Goal: Task Accomplishment & Management: Manage account settings

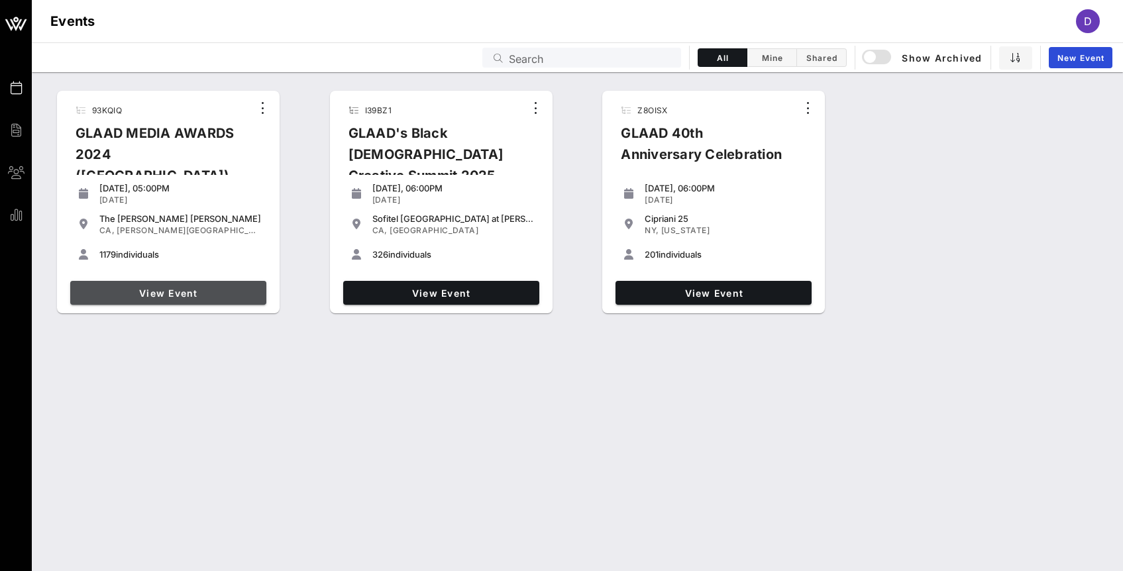
click at [231, 290] on span "View Event" at bounding box center [168, 293] width 185 height 11
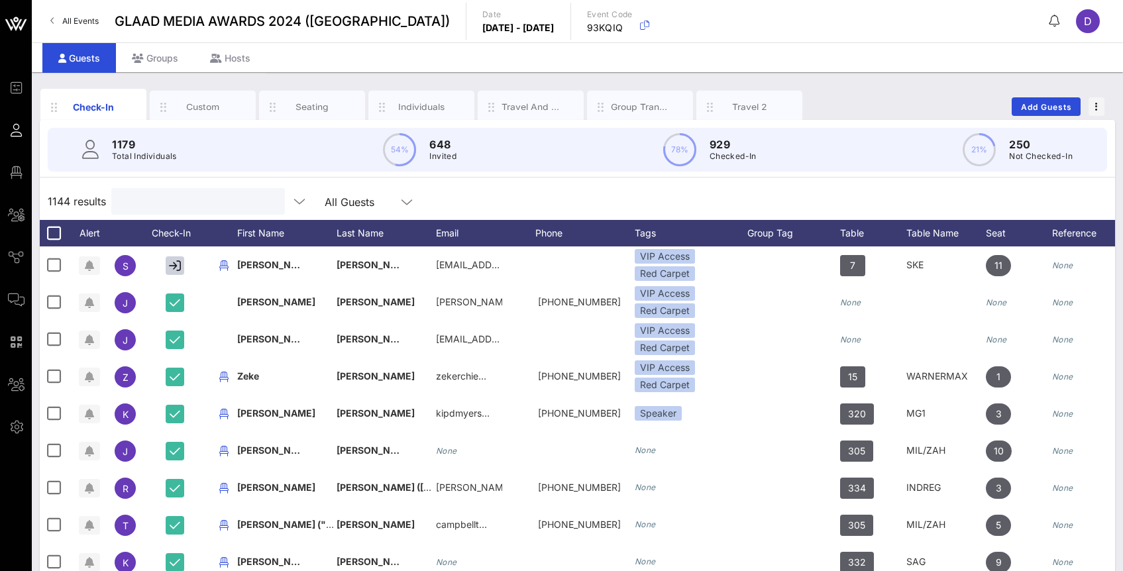
click at [138, 203] on input "text" at bounding box center [196, 201] width 155 height 17
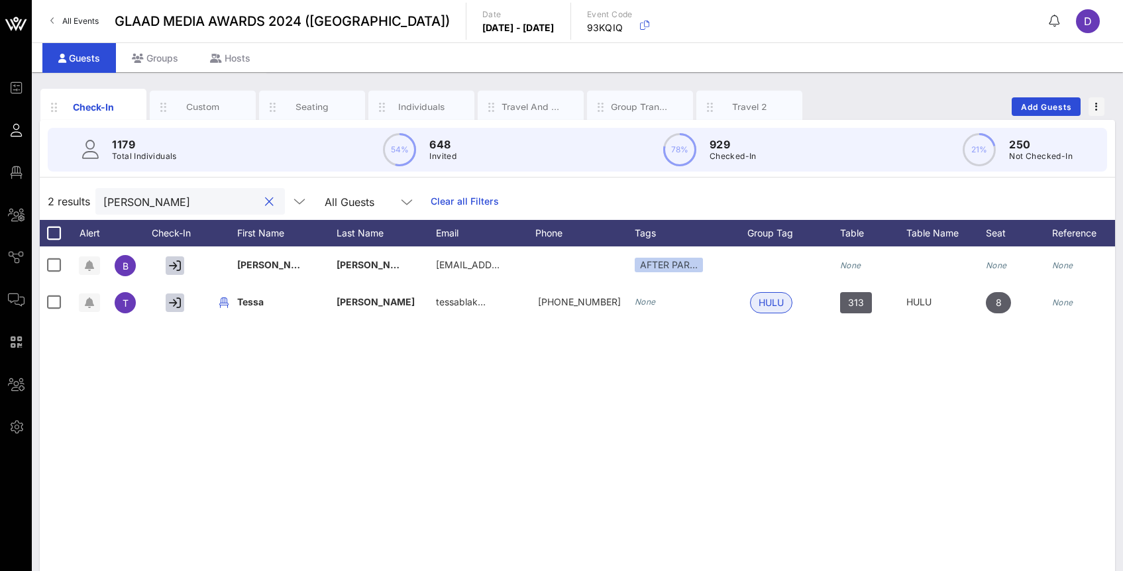
type input "[PERSON_NAME]"
click at [121, 203] on input "[PERSON_NAME]" at bounding box center [180, 201] width 155 height 17
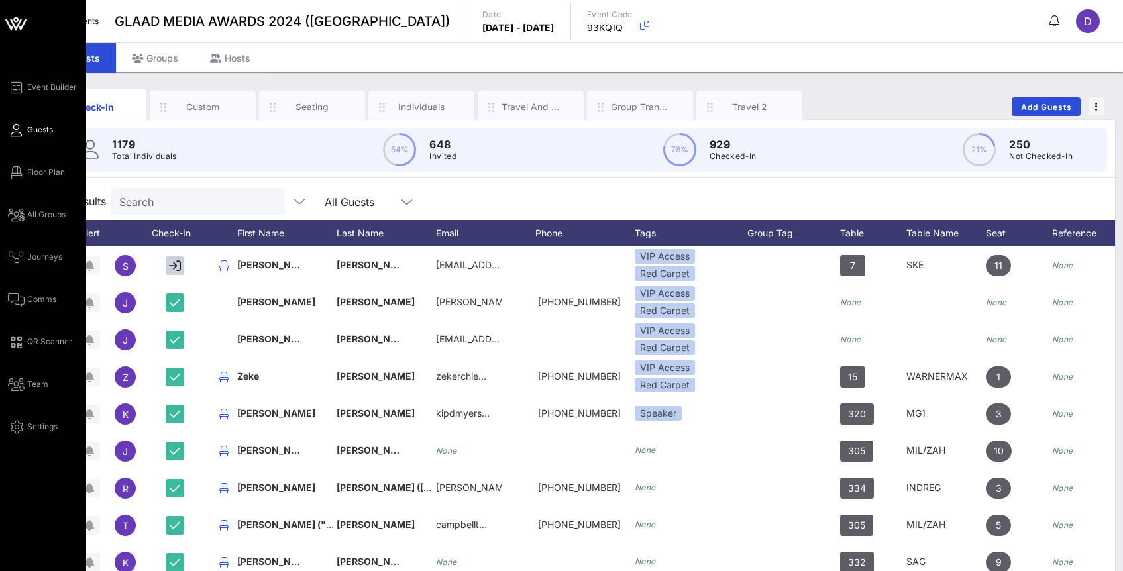
click at [4, 130] on div "Event Builder Guests Floor Plan All Groups Journeys Comms QR Scanner Team Setti…" at bounding box center [43, 328] width 86 height 657
click at [35, 130] on span "Guests" at bounding box center [40, 130] width 26 height 12
click at [34, 131] on span "Guests" at bounding box center [40, 130] width 26 height 12
click at [21, 24] on icon at bounding box center [16, 24] width 32 height 32
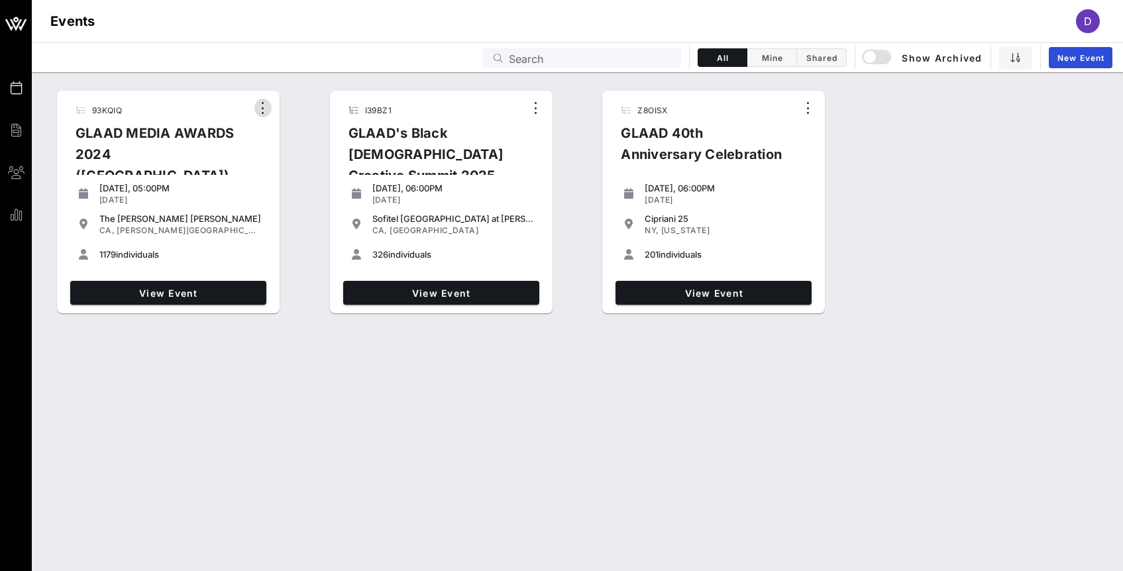
click at [268, 102] on icon "button" at bounding box center [263, 108] width 16 height 16
click at [270, 134] on div "Archive" at bounding box center [281, 130] width 32 height 11
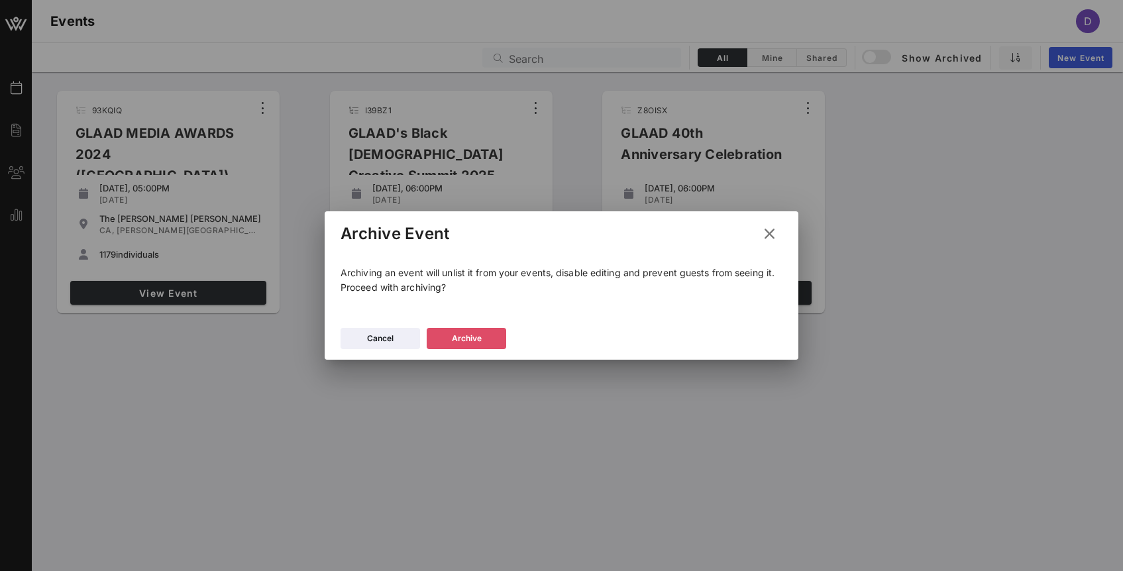
click at [462, 335] on button "Archive" at bounding box center [466, 338] width 79 height 21
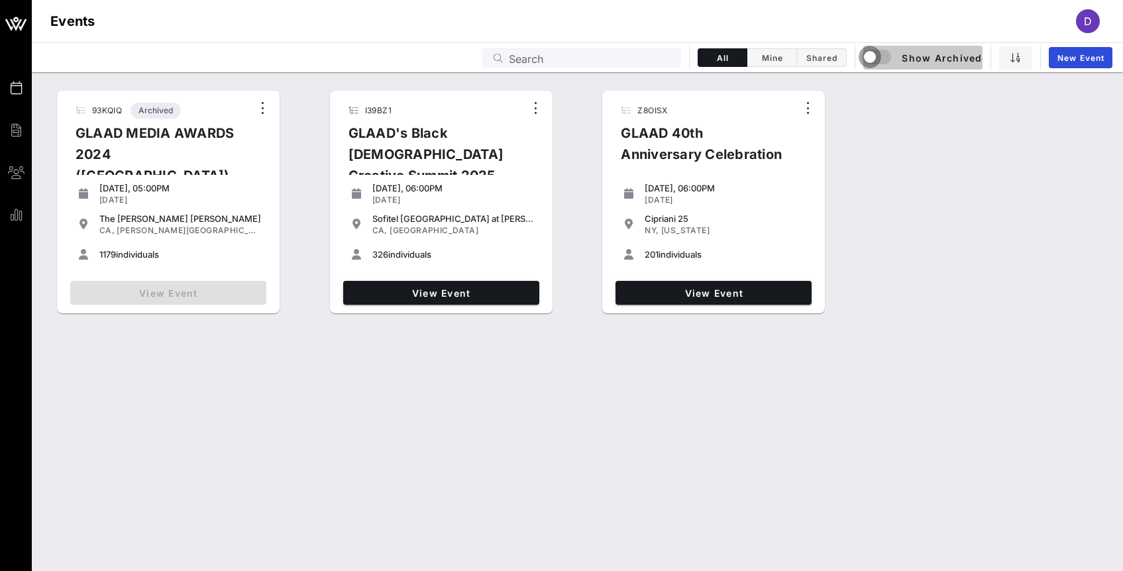
click at [877, 59] on div "button" at bounding box center [870, 57] width 19 height 19
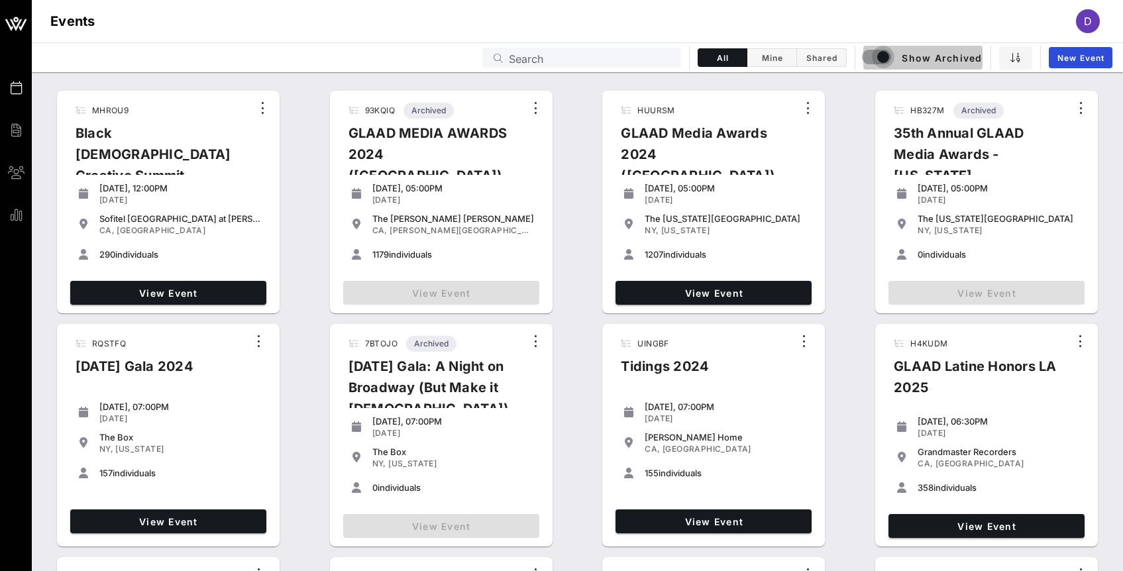
click at [877, 58] on div "button" at bounding box center [883, 57] width 19 height 19
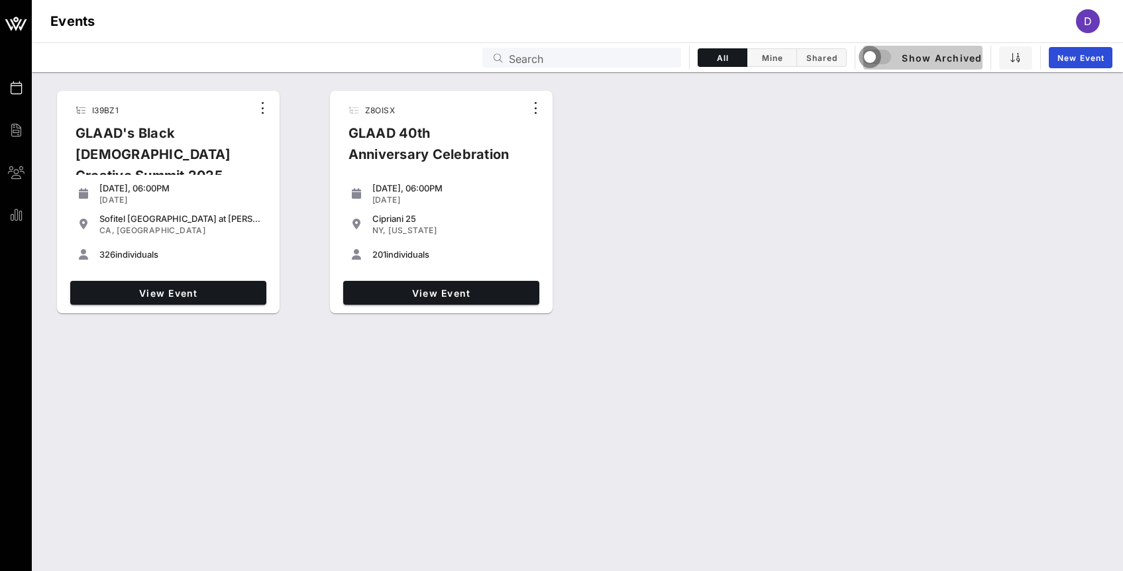
click at [877, 58] on div "button" at bounding box center [870, 57] width 19 height 19
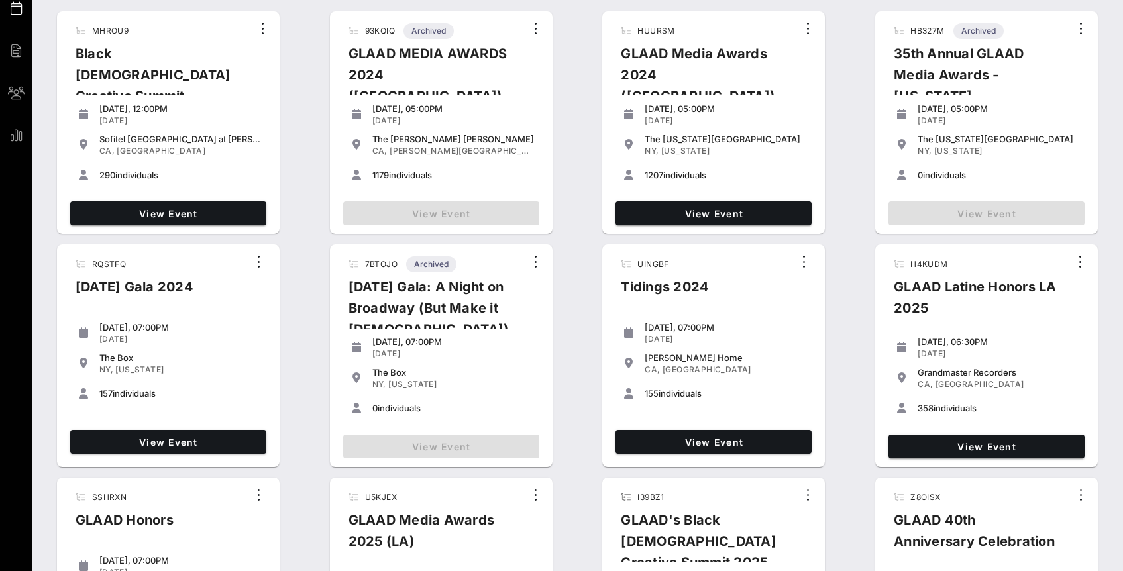
scroll to position [73, 0]
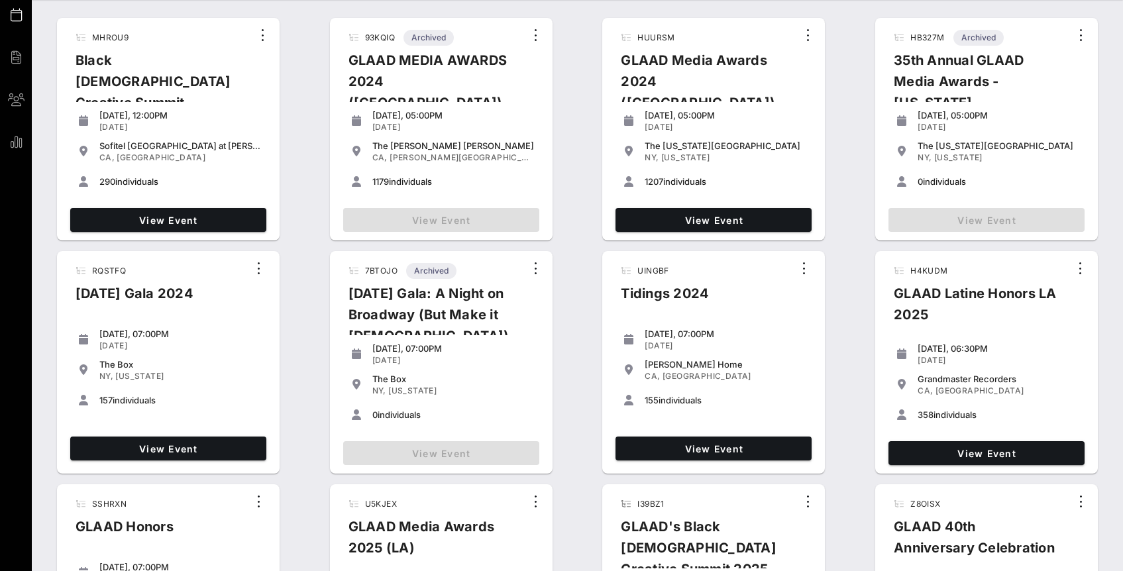
click at [983, 134] on div "[DATE], 05:00PM [DATE]" at bounding box center [999, 121] width 162 height 28
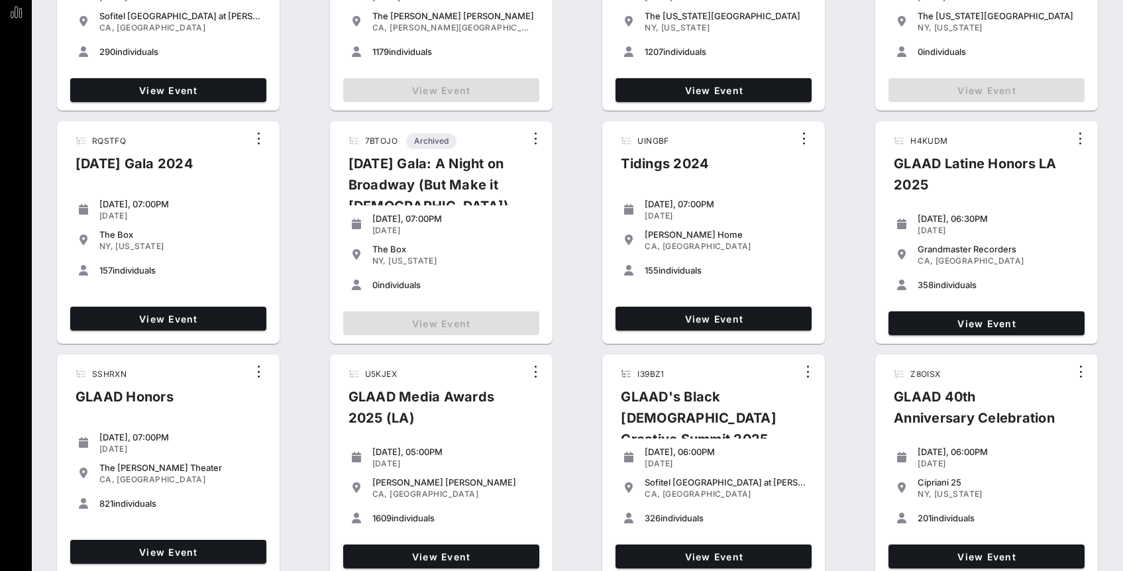
scroll to position [215, 0]
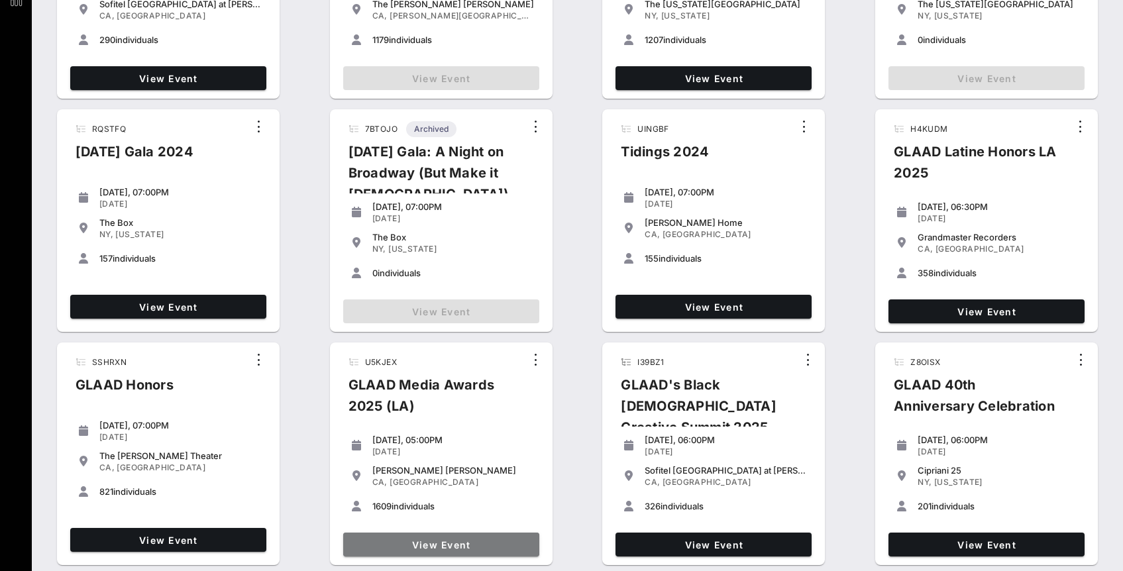
click at [481, 542] on span "View Event" at bounding box center [440, 544] width 185 height 11
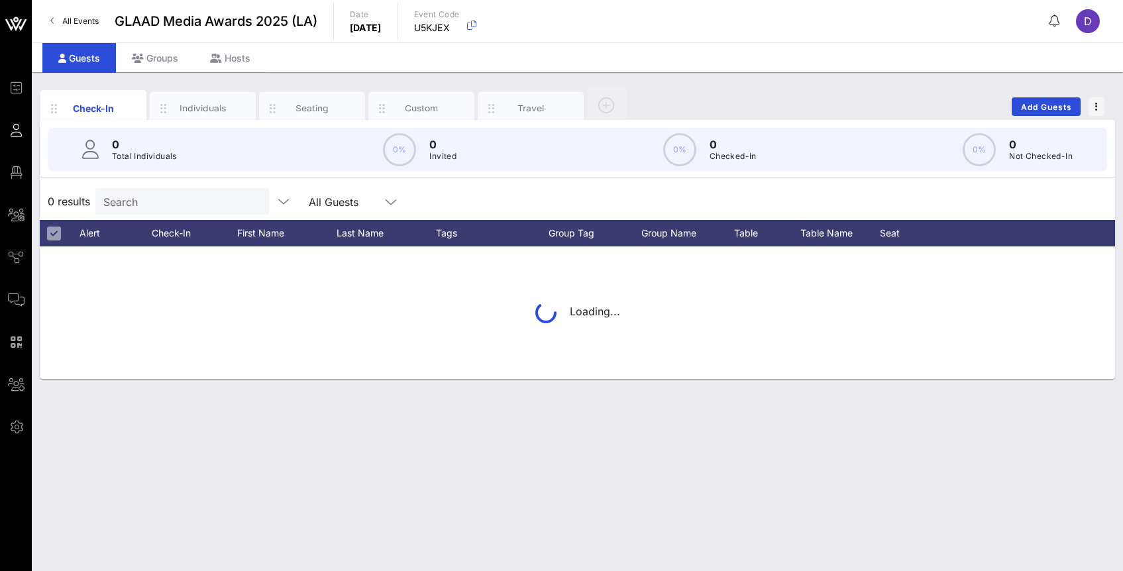
click at [137, 202] on input "Search" at bounding box center [180, 201] width 155 height 17
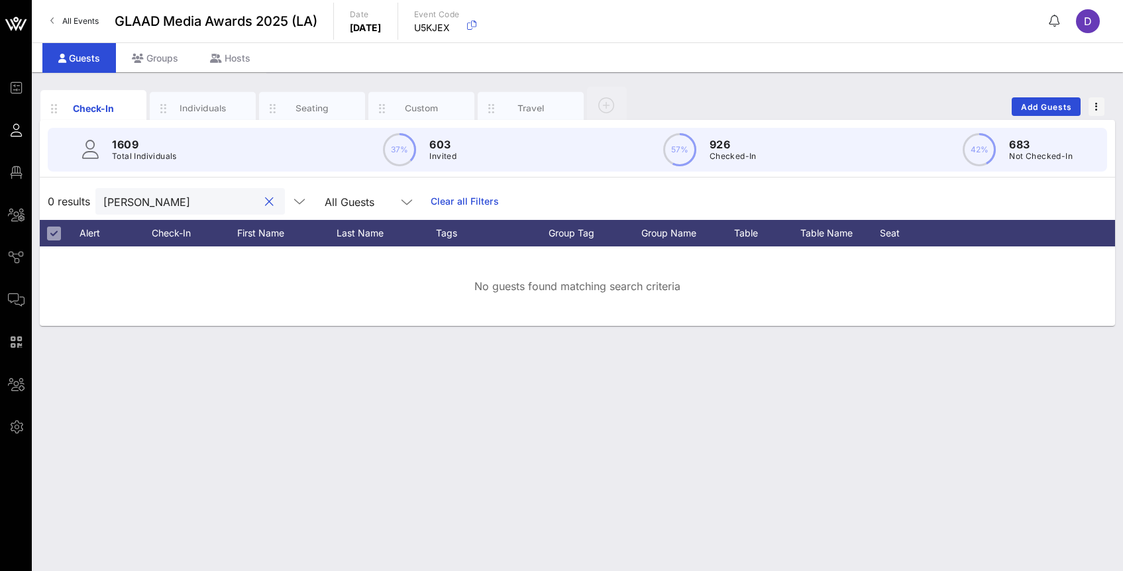
drag, startPoint x: 140, startPoint y: 203, endPoint x: 98, endPoint y: 201, distance: 42.5
click at [98, 201] on div "[PERSON_NAME]" at bounding box center [189, 201] width 189 height 26
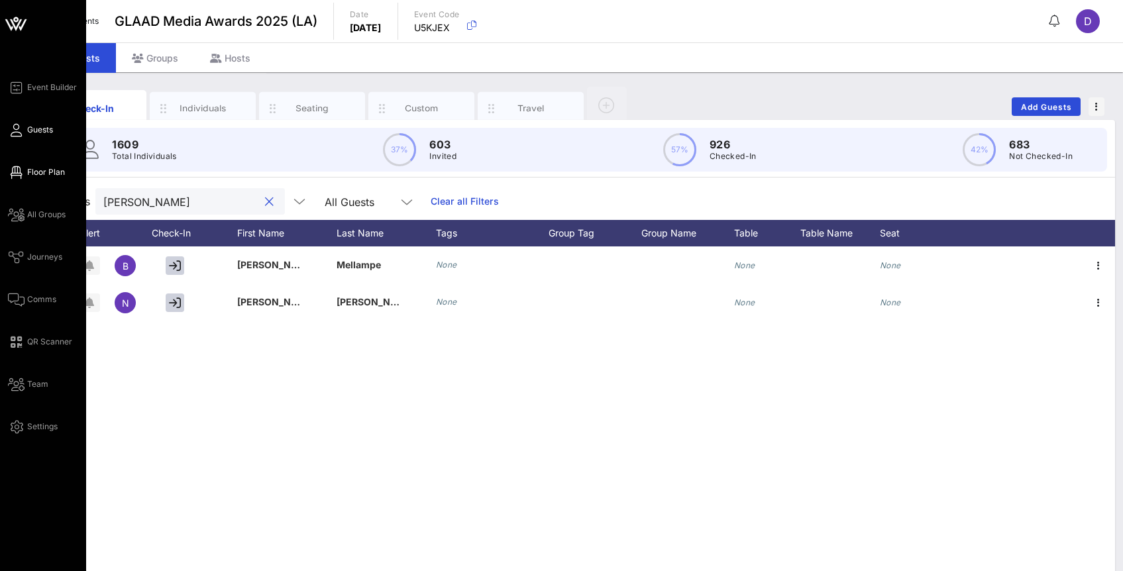
type input "[PERSON_NAME]"
click at [33, 177] on span "Floor Plan" at bounding box center [46, 172] width 38 height 12
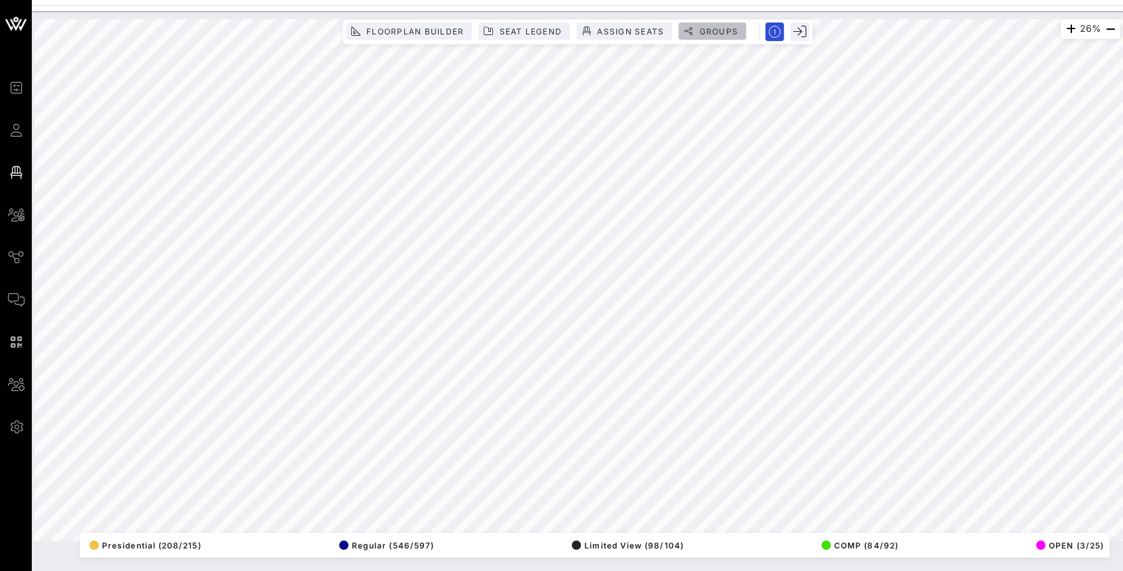
click at [730, 29] on span "Groups" at bounding box center [718, 31] width 40 height 10
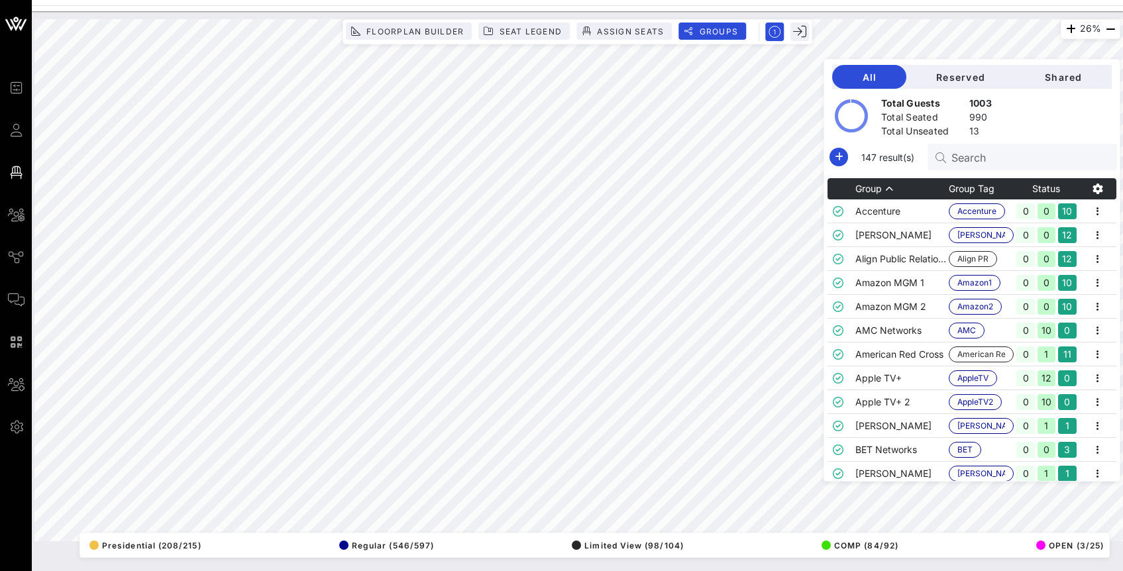
click at [997, 159] on input "Search" at bounding box center [1028, 156] width 155 height 17
type input "N"
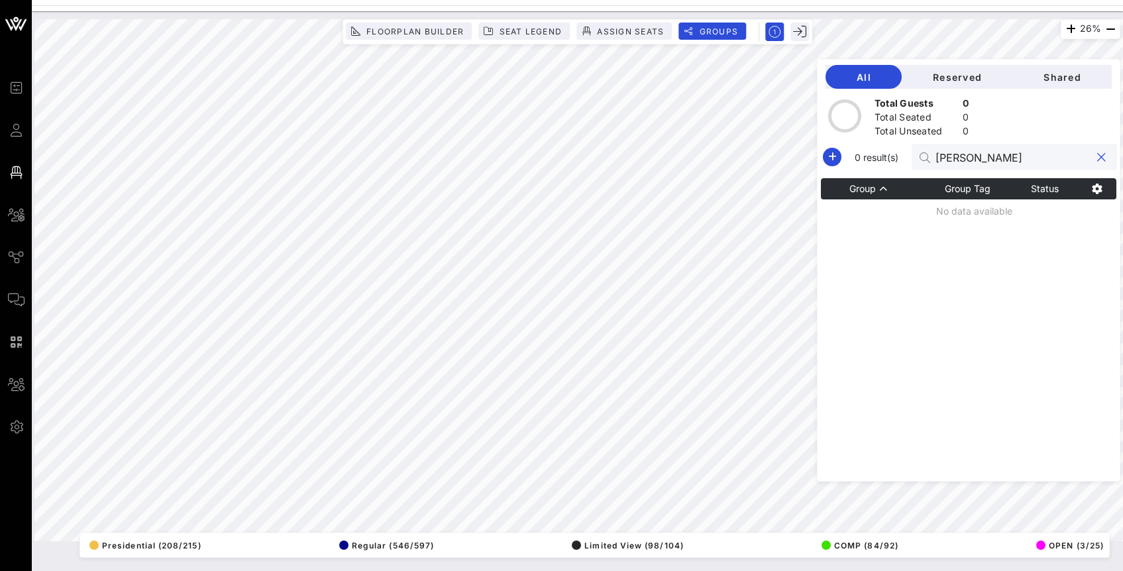
type input "[PERSON_NAME]"
click at [1103, 153] on button "clear icon" at bounding box center [1101, 157] width 9 height 13
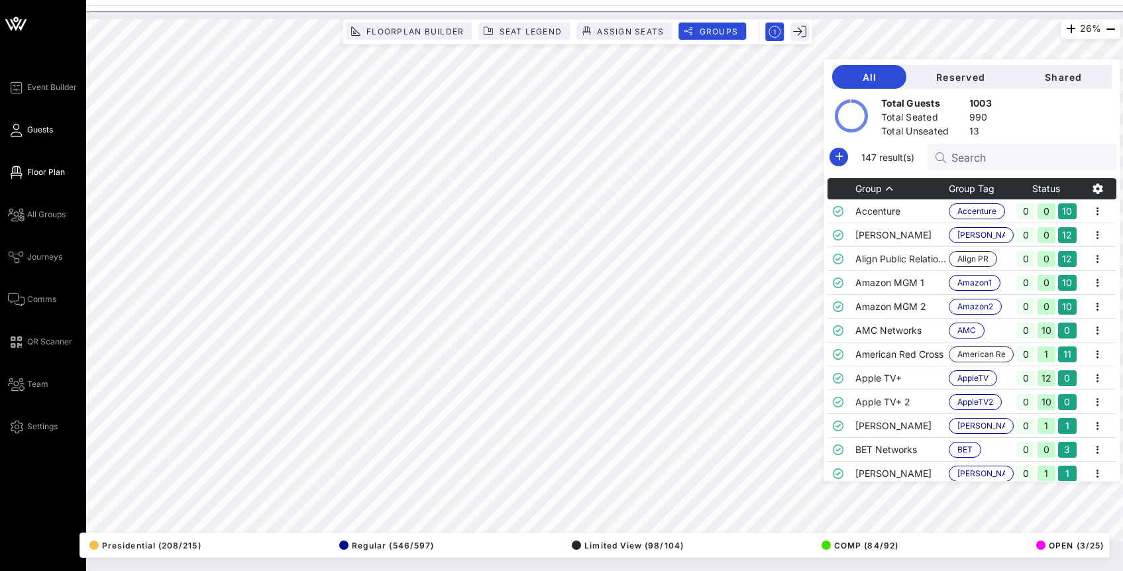
click at [28, 137] on link "Guests" at bounding box center [30, 130] width 45 height 16
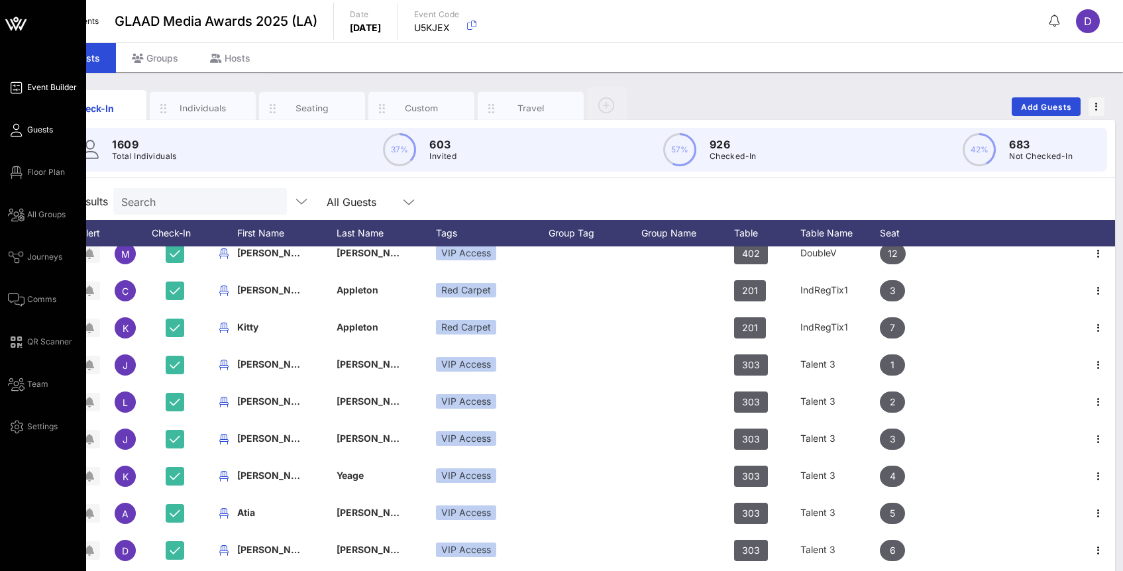
scroll to position [77, 0]
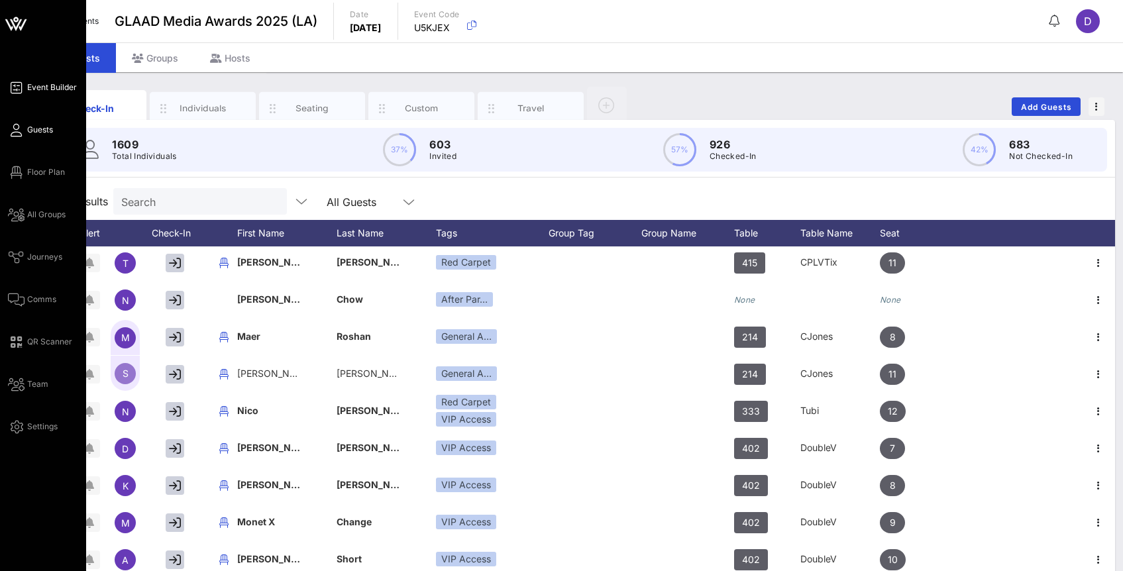
click at [27, 92] on span "Event Builder" at bounding box center [52, 87] width 50 height 12
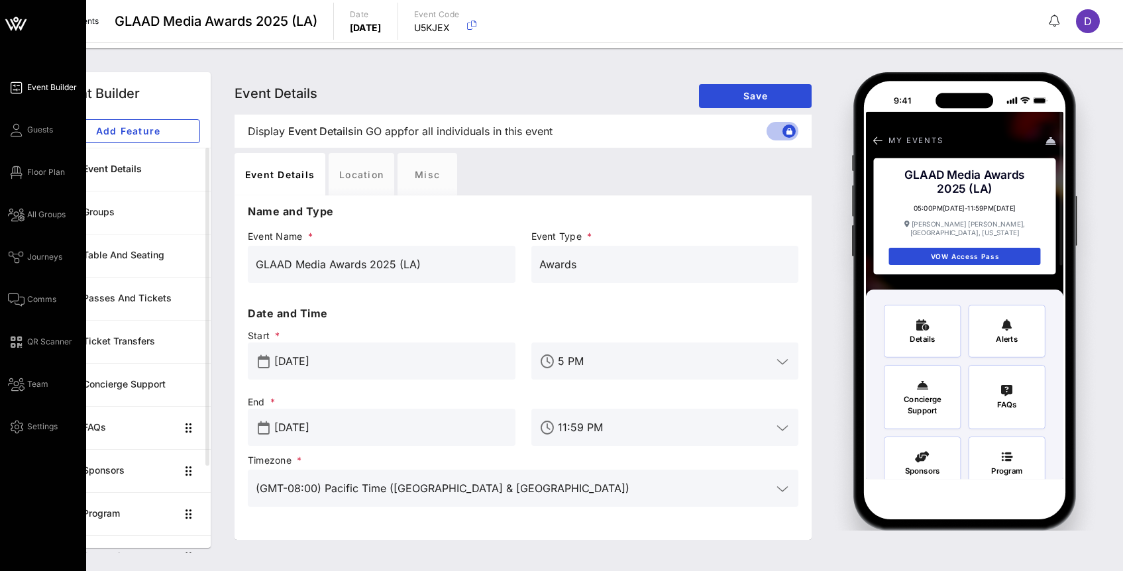
click at [19, 24] on icon at bounding box center [16, 24] width 12 height 11
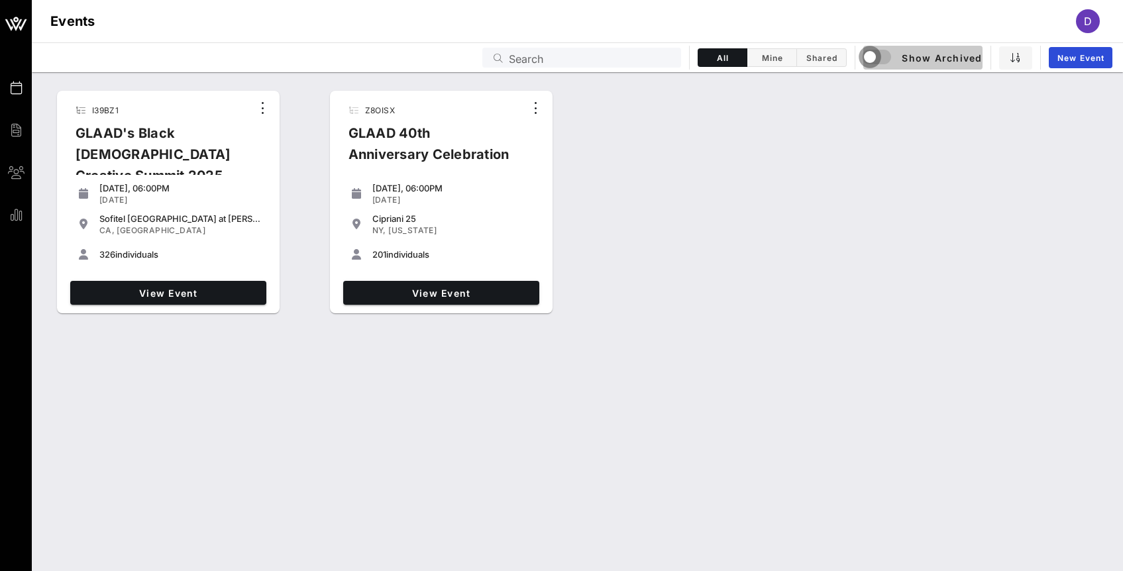
click at [879, 58] on div "button" at bounding box center [870, 57] width 19 height 19
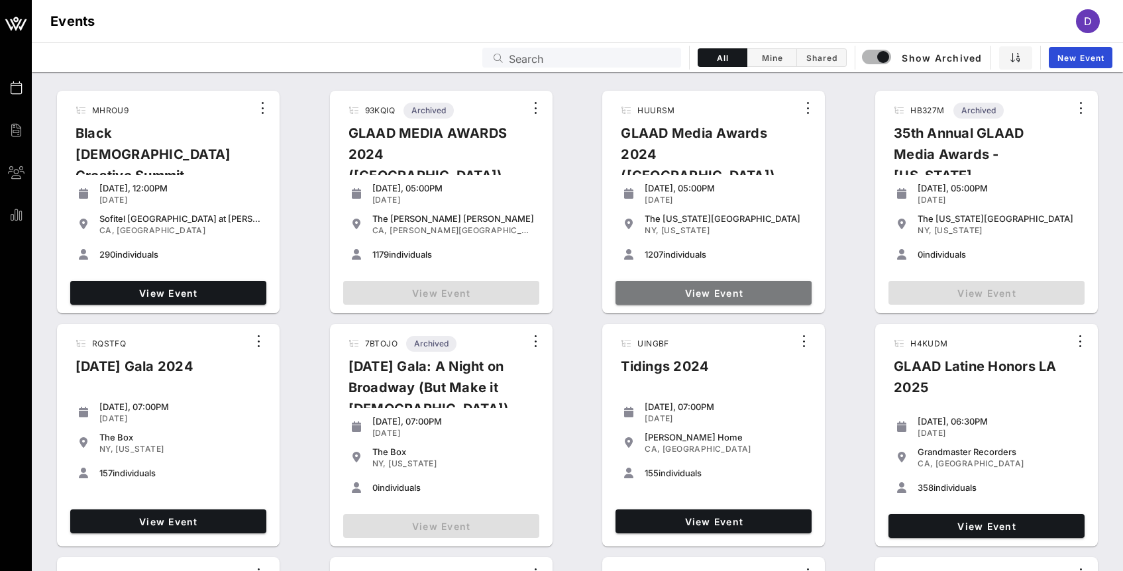
click at [685, 291] on span "View Event" at bounding box center [713, 293] width 185 height 11
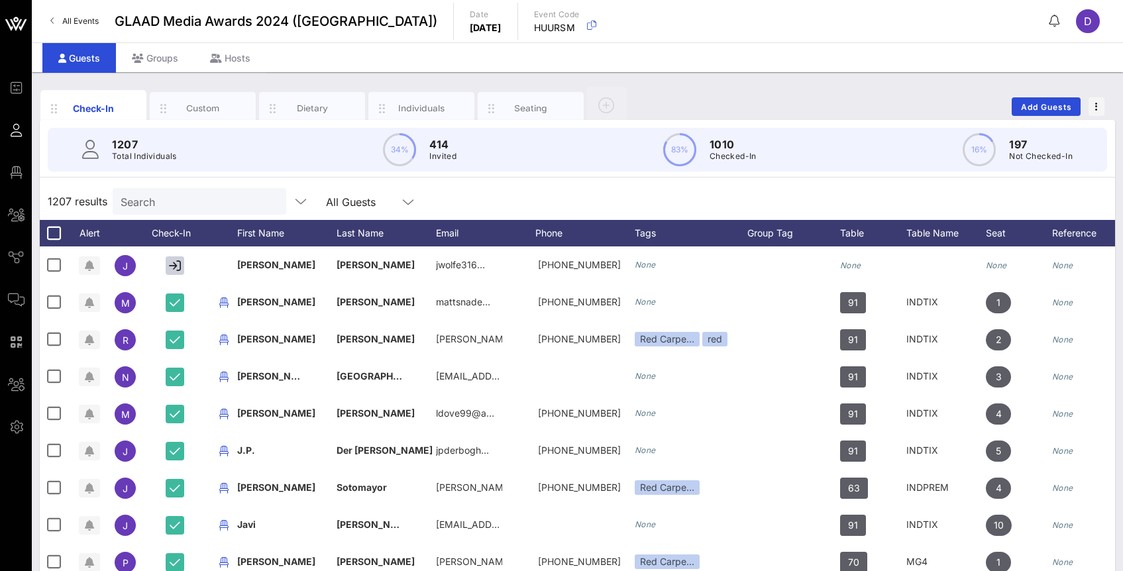
click at [160, 209] on input "Search" at bounding box center [198, 201] width 155 height 17
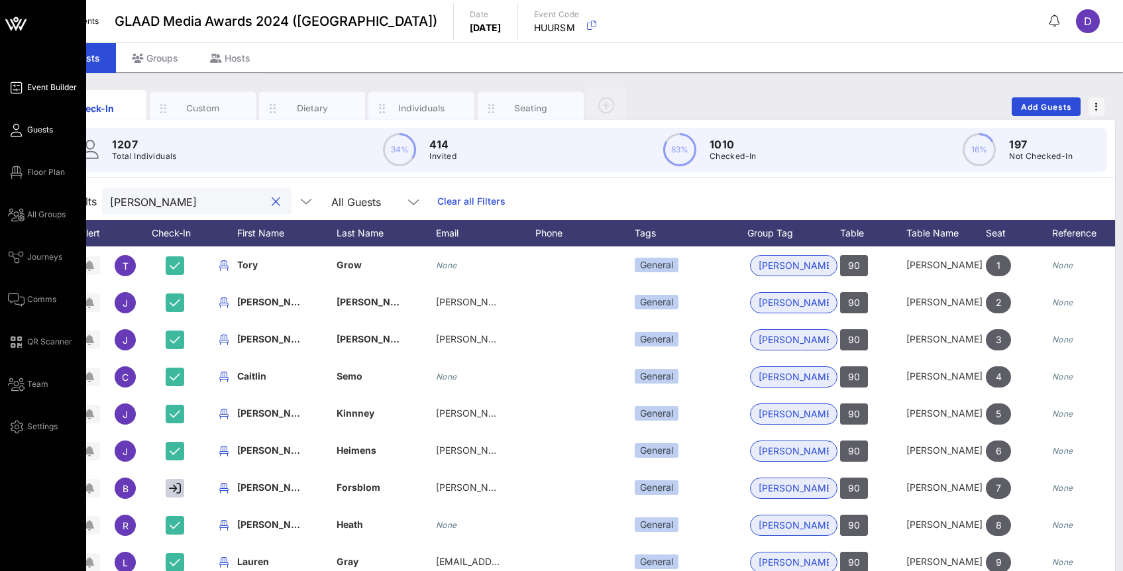
type input "[PERSON_NAME]"
click at [34, 85] on span "Event Builder" at bounding box center [52, 87] width 50 height 12
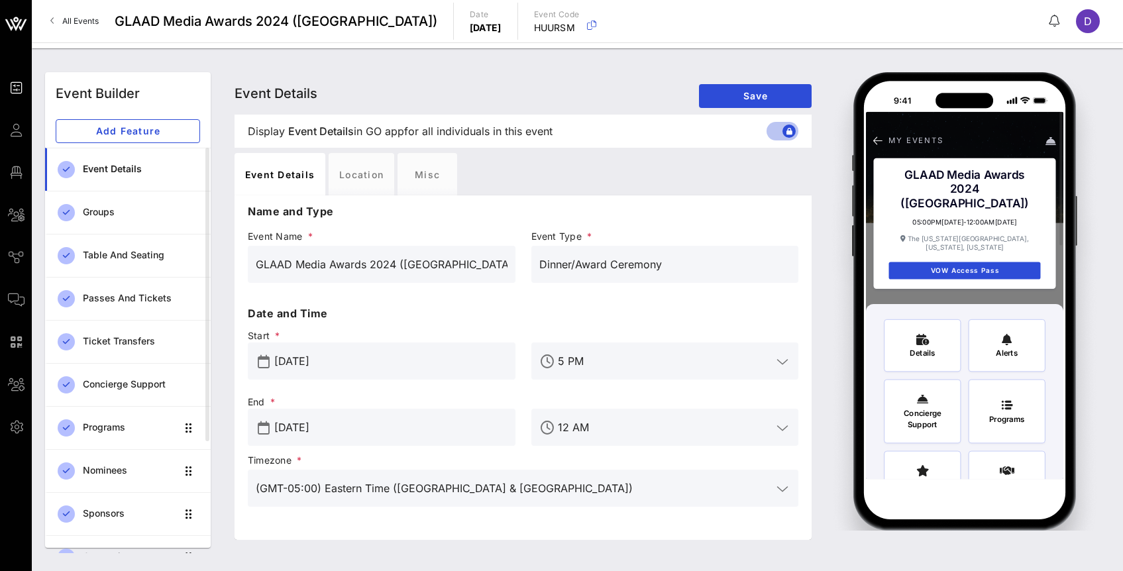
click at [87, 21] on span "All Events" at bounding box center [80, 21] width 36 height 10
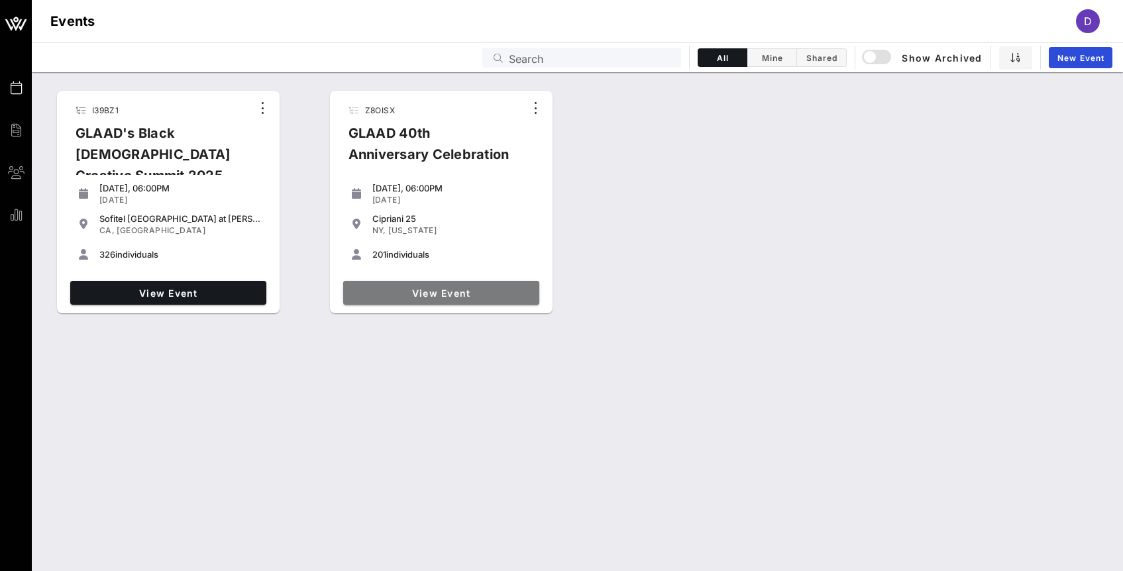
click at [460, 291] on span "View Event" at bounding box center [440, 293] width 185 height 11
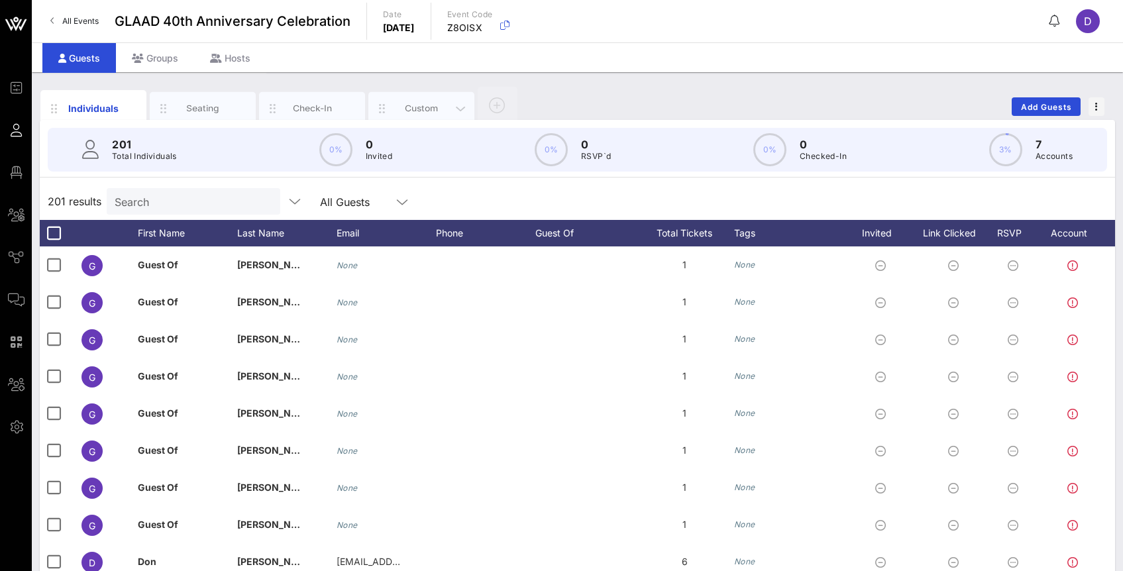
click at [401, 105] on div "Custom" at bounding box center [421, 108] width 59 height 13
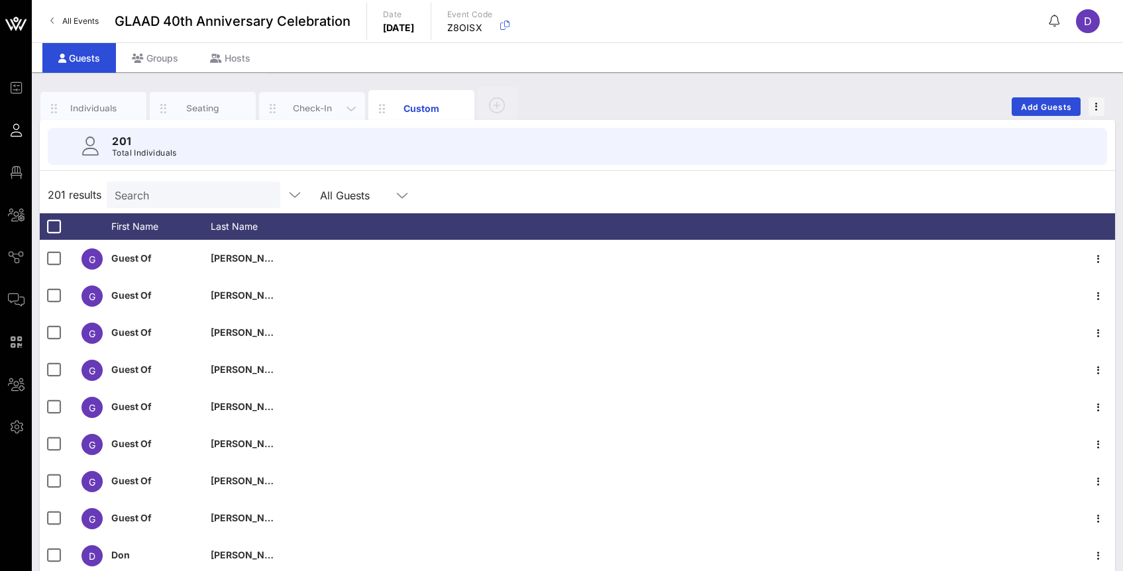
click at [321, 116] on div "Check-In" at bounding box center [312, 108] width 106 height 33
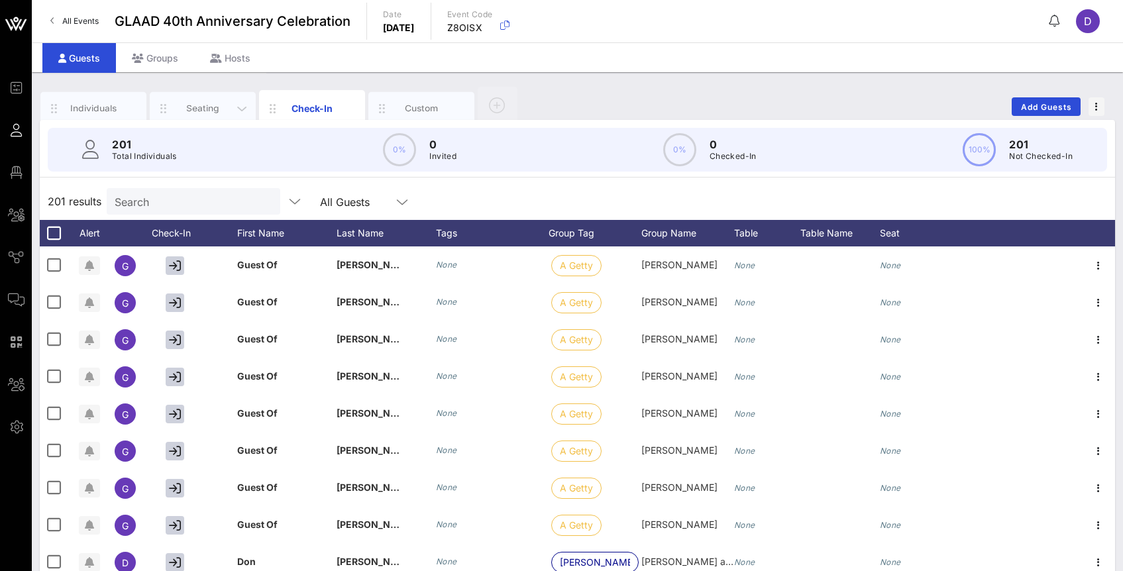
click at [223, 111] on div "Seating" at bounding box center [203, 108] width 59 height 13
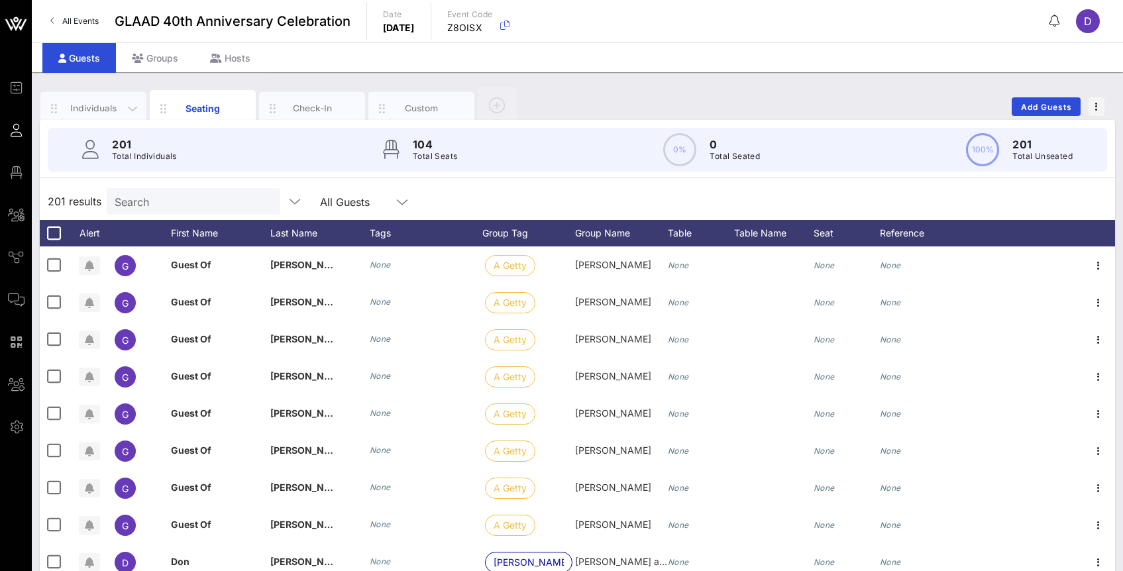
click at [115, 106] on div "Individuals" at bounding box center [93, 108] width 59 height 13
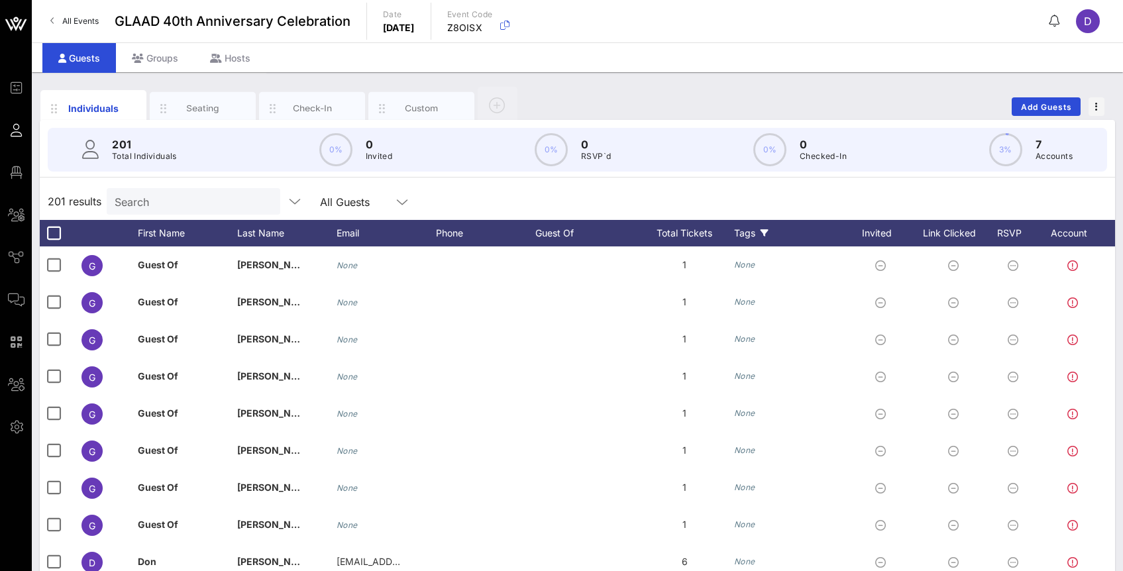
click at [764, 231] on icon at bounding box center [765, 233] width 8 height 8
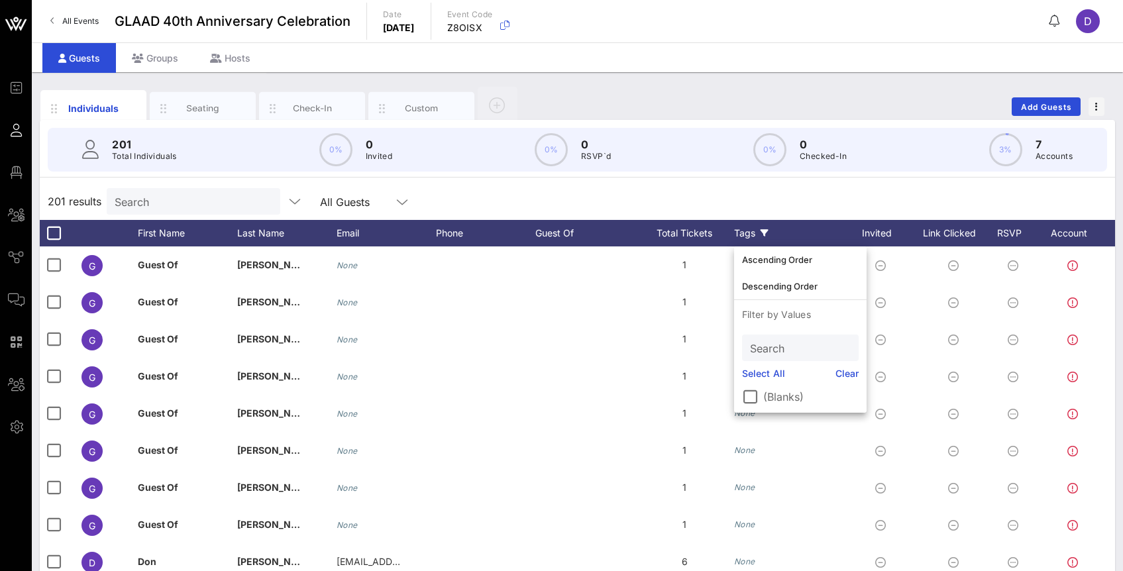
click at [788, 221] on div "Tags" at bounding box center [790, 233] width 113 height 26
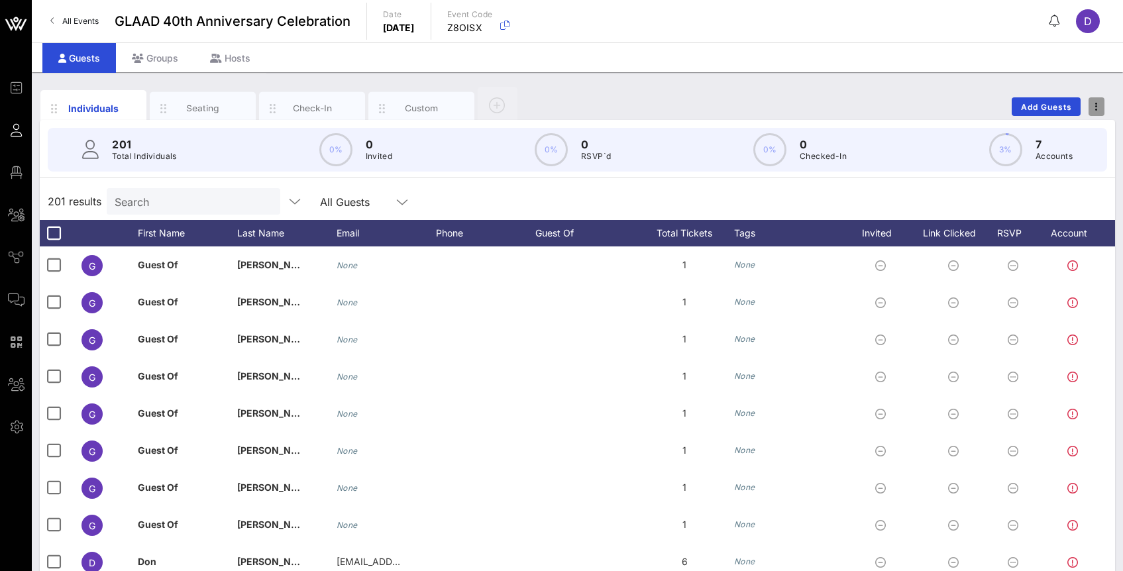
click at [1094, 109] on span "button" at bounding box center [1096, 106] width 16 height 9
click at [823, 204] on div "201 results Search All Guests" at bounding box center [577, 201] width 1075 height 37
click at [201, 123] on div "201 Total Individuals 0% 0 Invited 0% 0 RSVP`d 0% 0 Checked-In 3% 7 Accounts" at bounding box center [577, 150] width 1091 height 60
